Goal: Communication & Community: Answer question/provide support

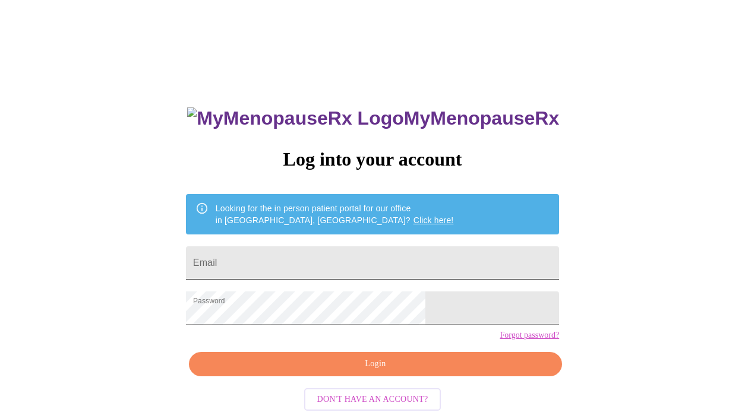
click at [390, 262] on input "Email" at bounding box center [372, 262] width 373 height 33
type input "[EMAIL_ADDRESS][DOMAIN_NAME]"
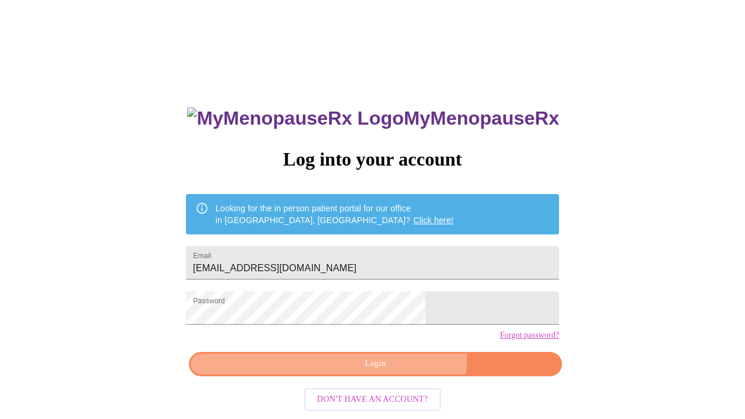
click at [394, 372] on span "Login" at bounding box center [375, 364] width 346 height 15
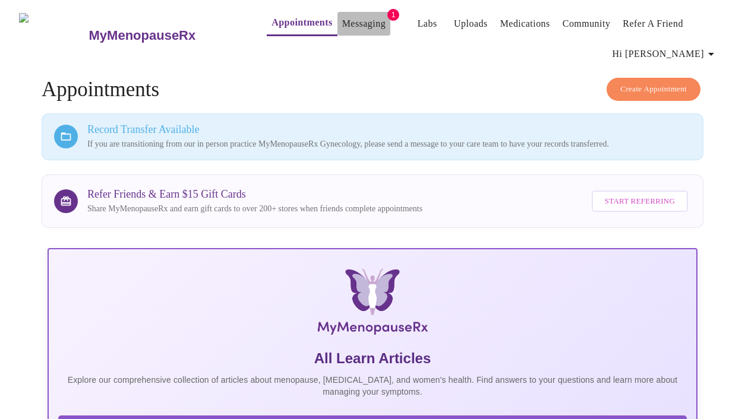
click at [342, 16] on link "Messaging" at bounding box center [363, 23] width 43 height 17
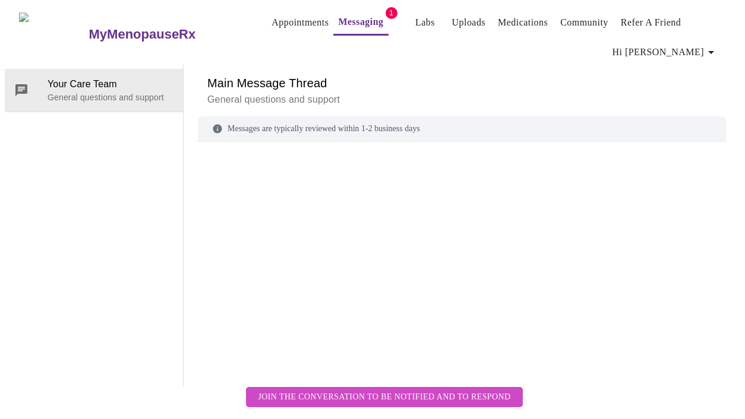
scroll to position [59, 0]
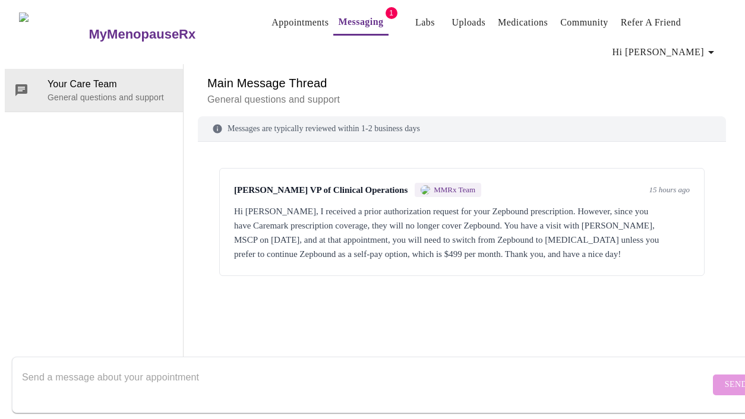
click at [249, 366] on textarea "Send a message about your appointment" at bounding box center [366, 385] width 688 height 38
type textarea "Hi Michelle Thank you for letting me know"
click at [724, 378] on span "Send" at bounding box center [735, 385] width 23 height 15
